Goal: Transaction & Acquisition: Purchase product/service

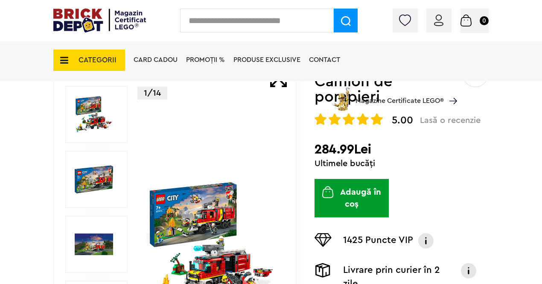
scroll to position [128, 0]
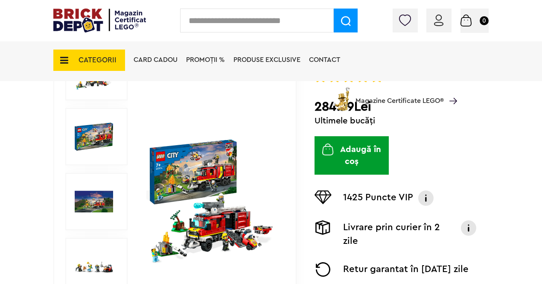
click at [91, 131] on img at bounding box center [94, 136] width 38 height 38
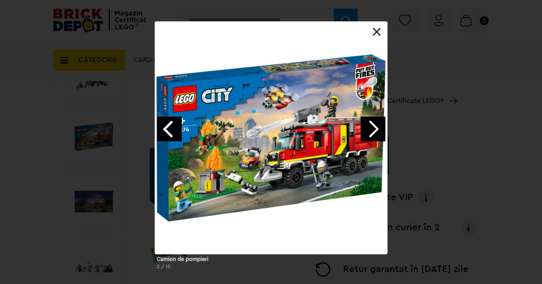
click at [375, 132] on link "Next image" at bounding box center [373, 129] width 25 height 25
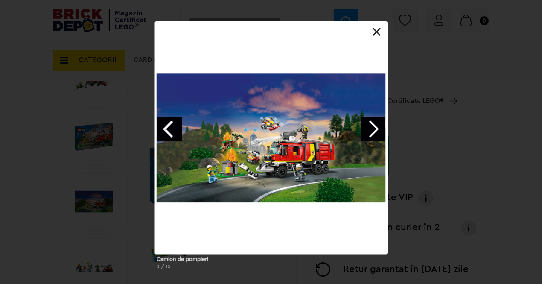
click at [370, 129] on link "Next image" at bounding box center [373, 129] width 25 height 25
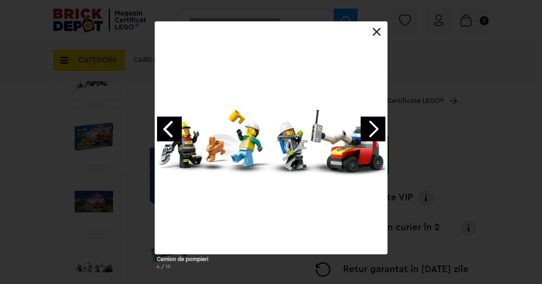
click at [370, 129] on link "Next image" at bounding box center [373, 129] width 25 height 25
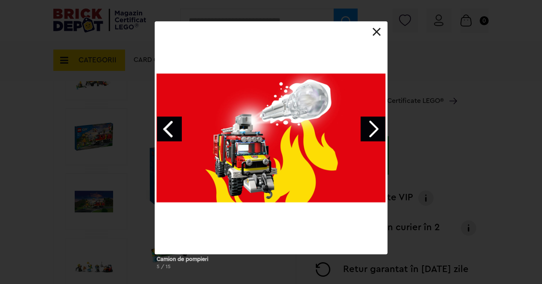
click at [370, 129] on link "Next image" at bounding box center [373, 129] width 25 height 25
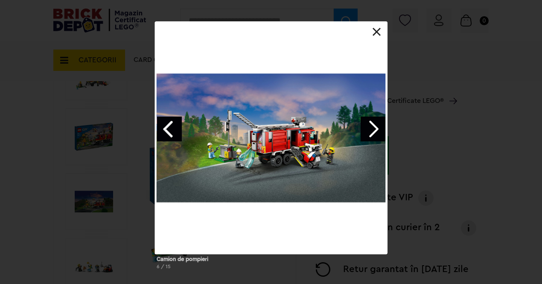
click at [375, 32] on link at bounding box center [377, 32] width 9 height 9
